Goal: Information Seeking & Learning: Find specific fact

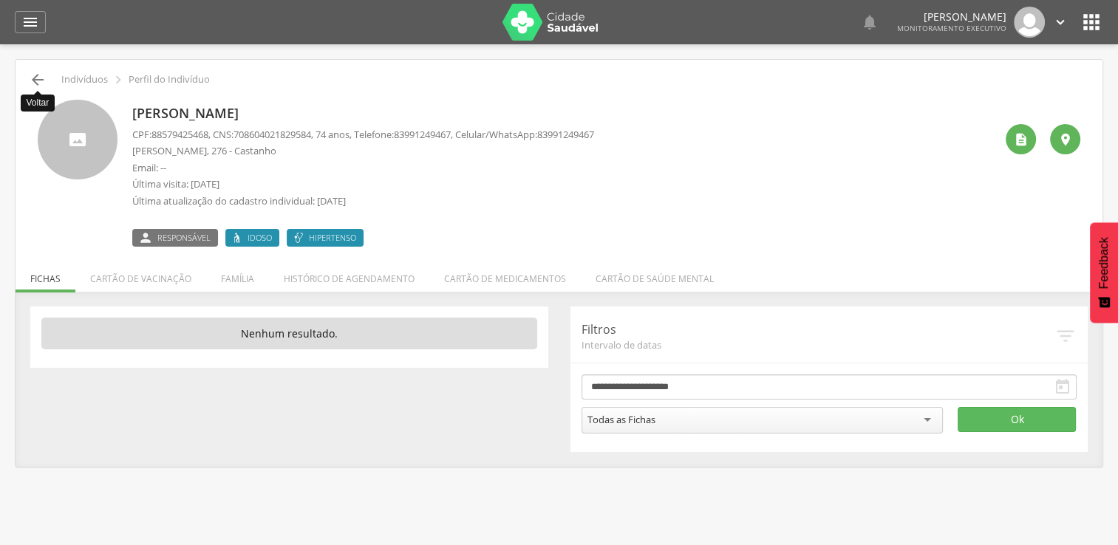
click at [42, 72] on icon "" at bounding box center [38, 80] width 18 height 18
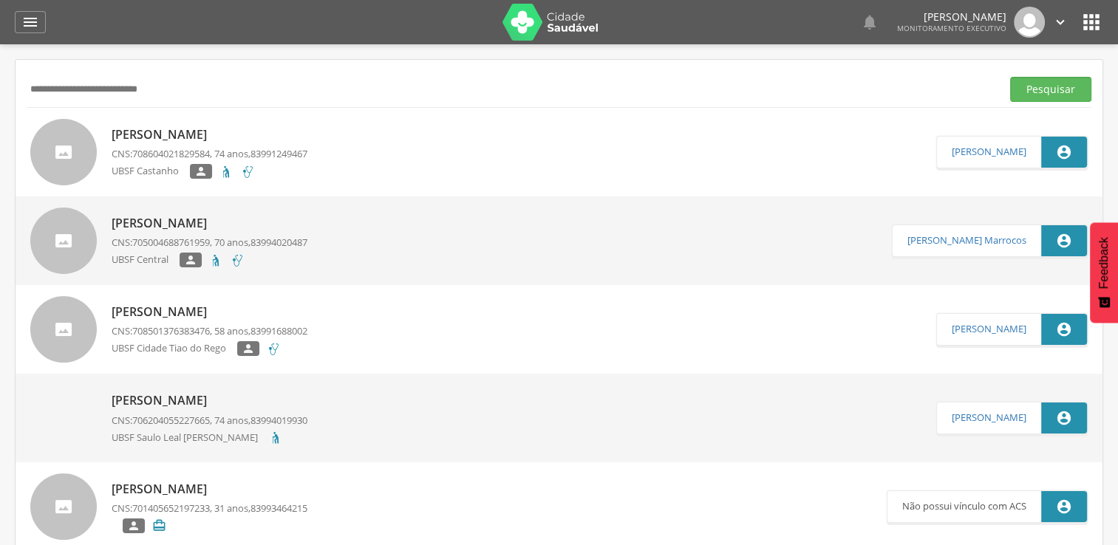
drag, startPoint x: 210, startPoint y: 100, endPoint x: 0, endPoint y: 120, distance: 210.8
click at [4, 120] on div " Supervisão  Distritos  Ubs Coordenador: - Queimadas / PB Intervalo de Tempo…" at bounding box center [559, 316] width 1118 height 545
type input "**********"
click at [1050, 81] on button "Pesquisar" at bounding box center [1050, 89] width 81 height 25
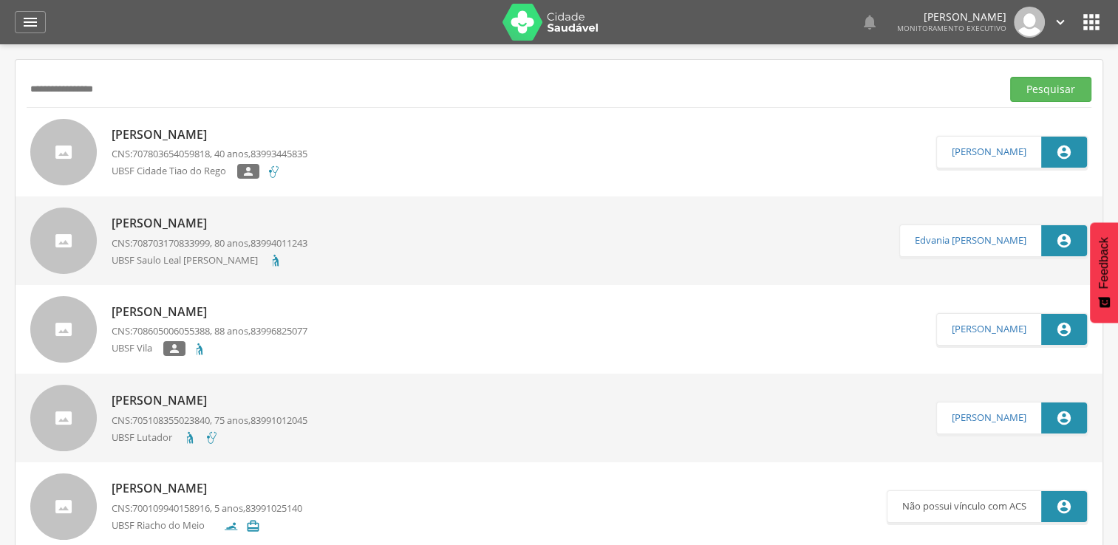
click at [237, 133] on p "[PERSON_NAME]" at bounding box center [210, 134] width 196 height 17
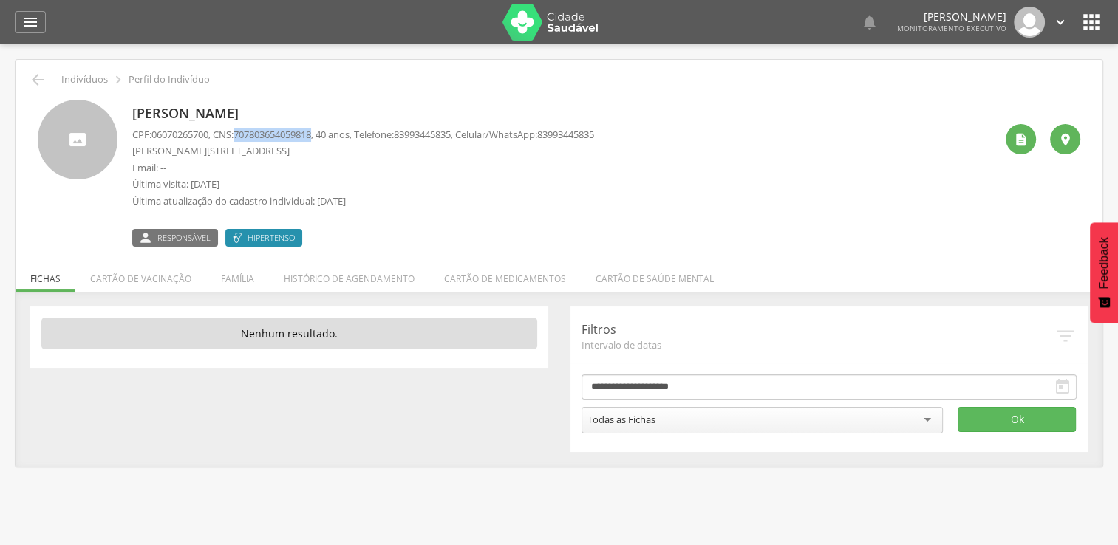
drag, startPoint x: 244, startPoint y: 135, endPoint x: 325, endPoint y: 129, distance: 81.5
click at [325, 129] on p "CPF: 06070265700 , CNS: [PHONE_NUMBER] , 40 anos, Telefone: [PHONE_NUMBER] , Ce…" at bounding box center [363, 135] width 462 height 14
copy span "707803654059818"
click at [240, 273] on li "Família" at bounding box center [237, 275] width 63 height 35
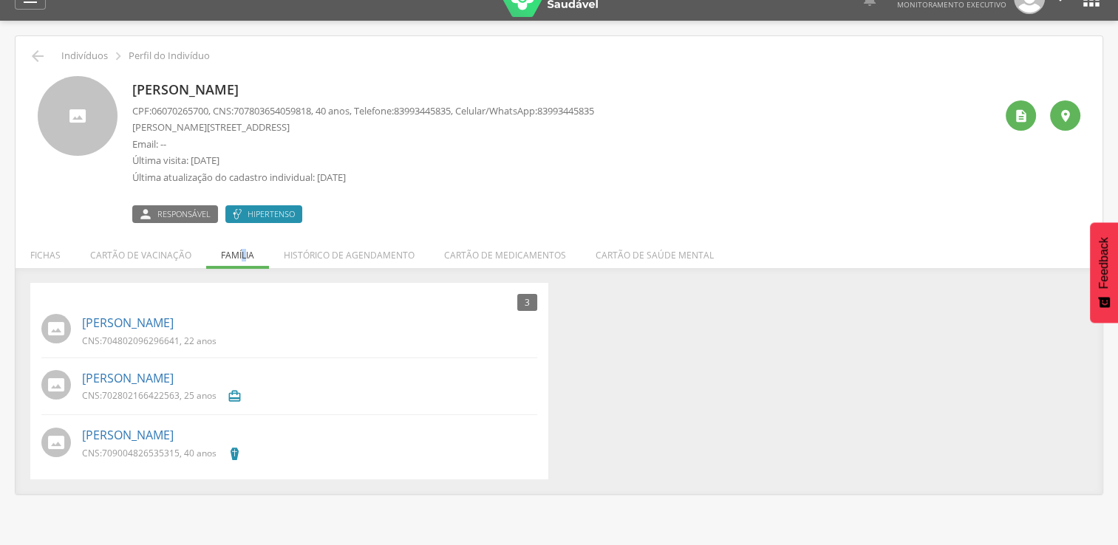
scroll to position [44, 0]
